Goal: Task Accomplishment & Management: Manage account settings

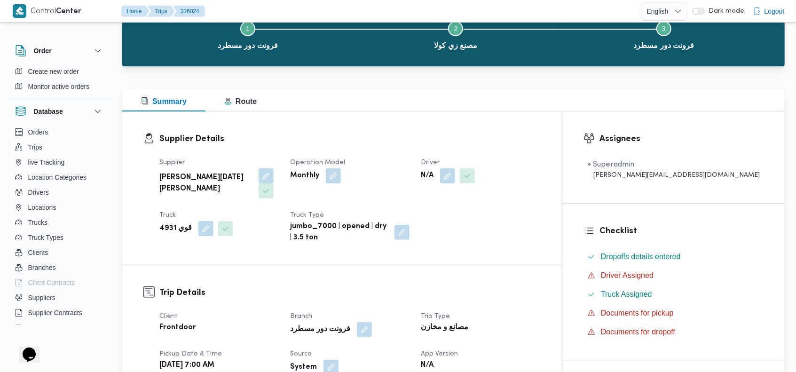
scroll to position [71, 0]
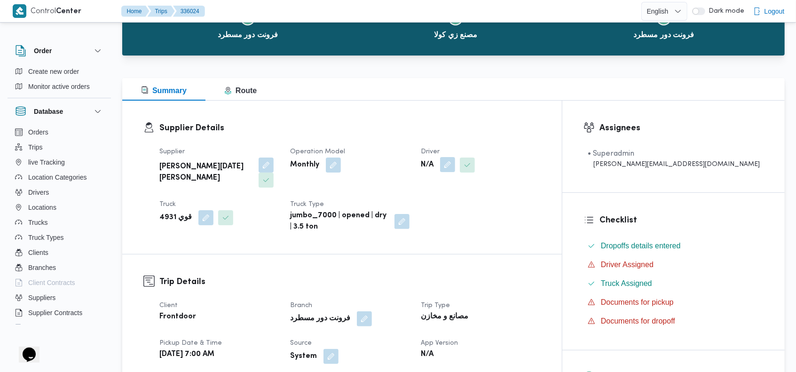
click at [455, 165] on button "button" at bounding box center [447, 164] width 15 height 15
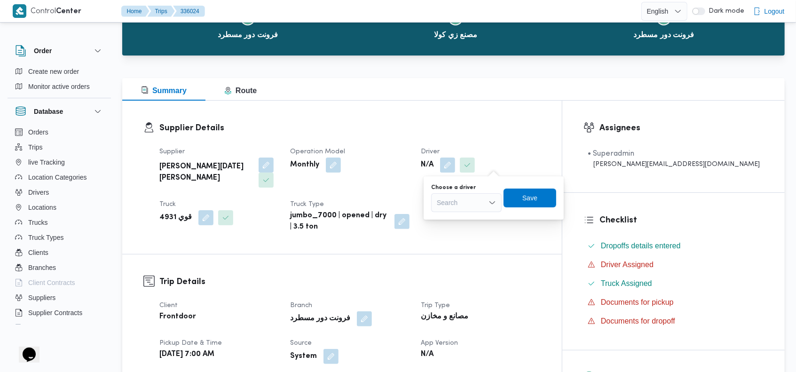
click at [479, 201] on div "Search" at bounding box center [466, 202] width 71 height 19
type input "كساب"
click at [483, 214] on span "[PERSON_NAME] [PERSON_NAME]" at bounding box center [472, 219] width 48 height 11
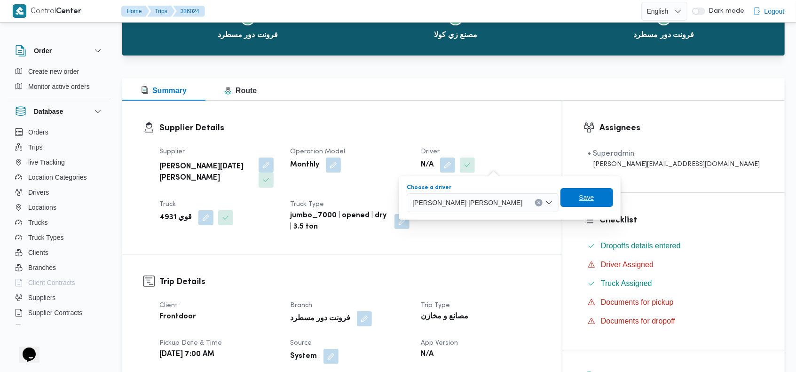
click at [579, 198] on span "Save" at bounding box center [586, 197] width 15 height 11
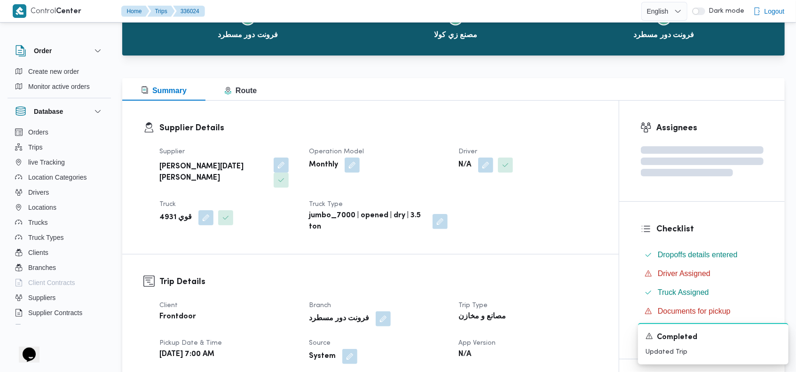
click at [554, 122] on h3 "Supplier Details" at bounding box center [378, 128] width 438 height 13
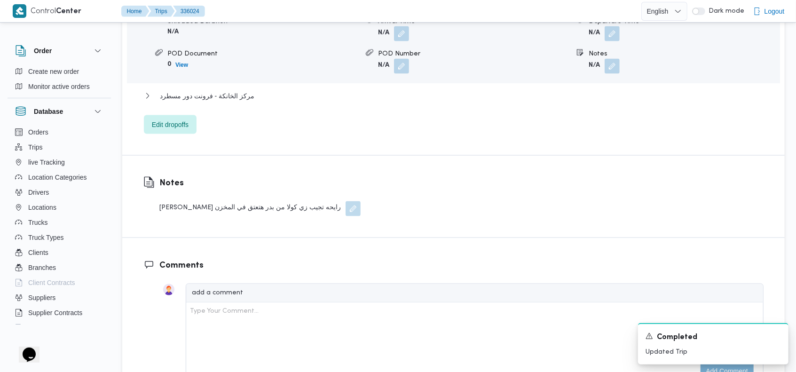
scroll to position [924, 0]
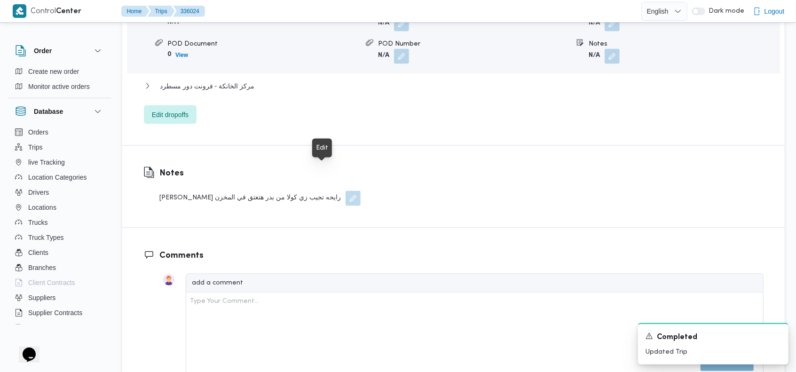
click at [345, 191] on button "button" at bounding box center [352, 198] width 15 height 15
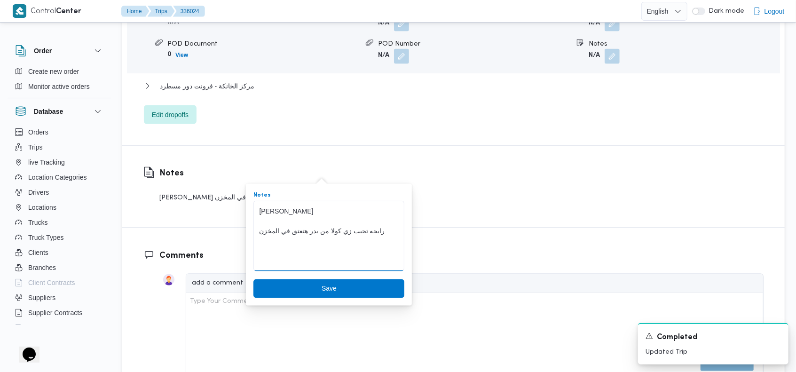
click at [287, 235] on textarea "[PERSON_NAME] رايحه تجيب زي كولا من بدر هتعتق في المخزن" at bounding box center [328, 236] width 151 height 71
click at [287, 215] on textarea "[PERSON_NAME] رايحه تجيب زي كولا من بدر هتعتق في المخزن" at bounding box center [328, 236] width 151 height 71
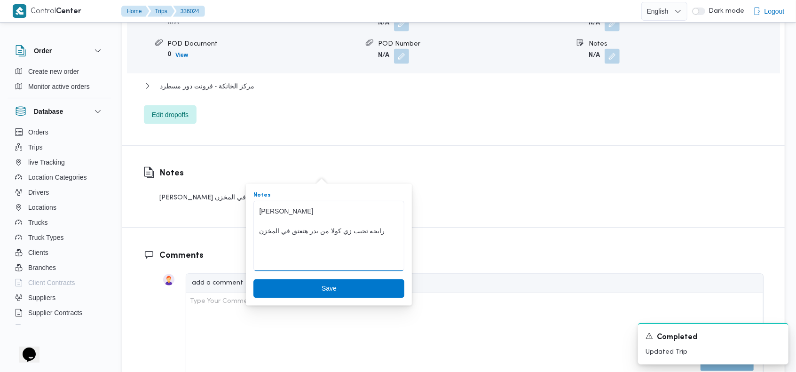
drag, startPoint x: 287, startPoint y: 215, endPoint x: 290, endPoint y: 230, distance: 15.4
click at [290, 230] on textarea "[PERSON_NAME] رايحه تجيب زي كولا من بدر هتعتق في المخزن" at bounding box center [328, 236] width 151 height 71
click at [314, 289] on span "Save" at bounding box center [328, 288] width 151 height 19
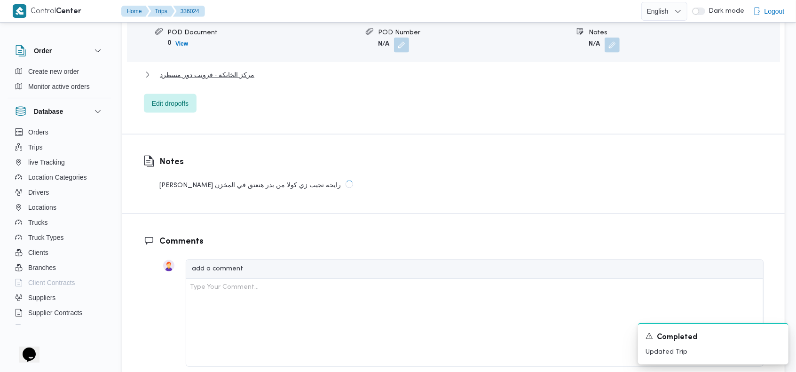
scroll to position [925, 0]
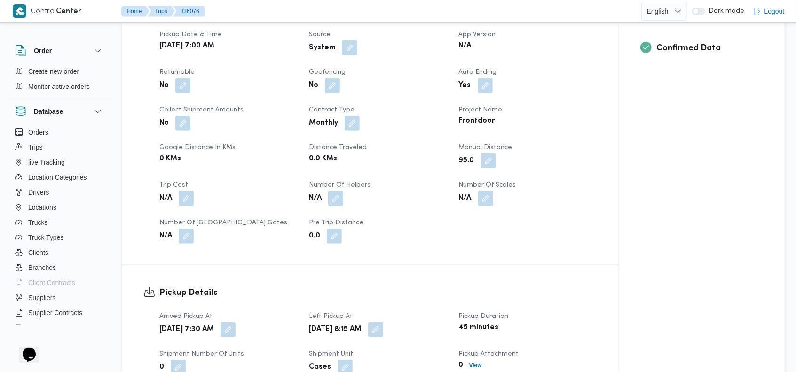
scroll to position [353, 0]
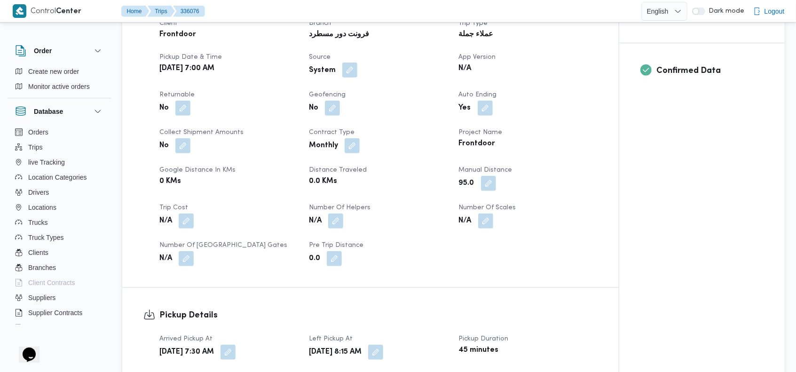
click at [348, 63] on button "button" at bounding box center [349, 70] width 15 height 15
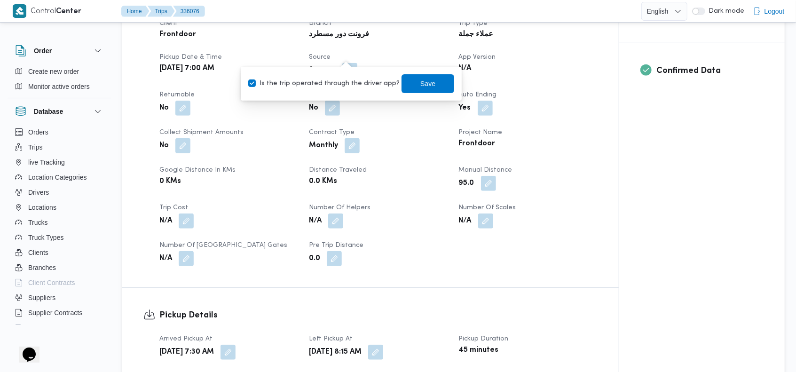
click at [330, 85] on label "Is the trip operated through the driver app?" at bounding box center [323, 83] width 151 height 11
checkbox input "false"
click at [409, 89] on span "Save" at bounding box center [427, 83] width 53 height 19
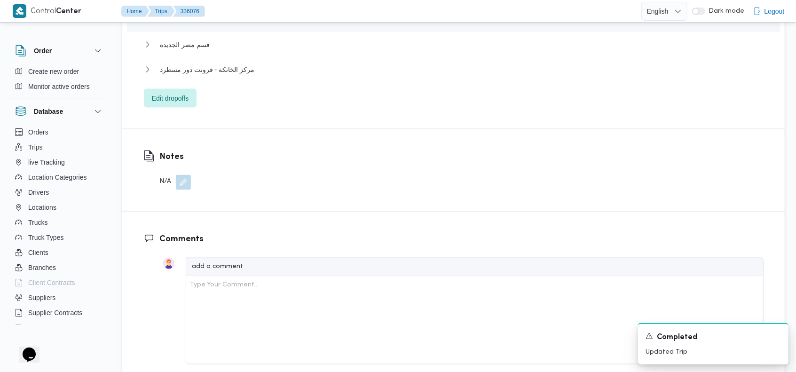
scroll to position [1417, 0]
